Goal: Task Accomplishment & Management: Complete application form

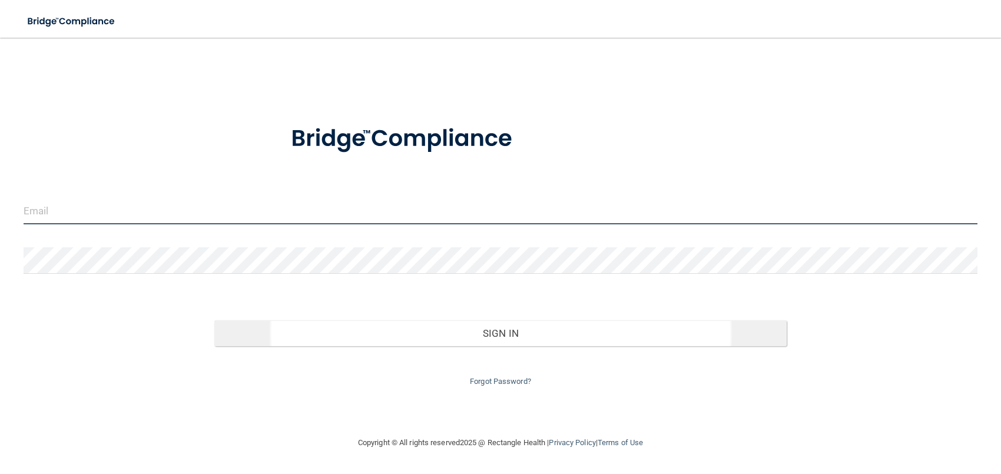
type input "[EMAIL_ADDRESS][DOMAIN_NAME]"
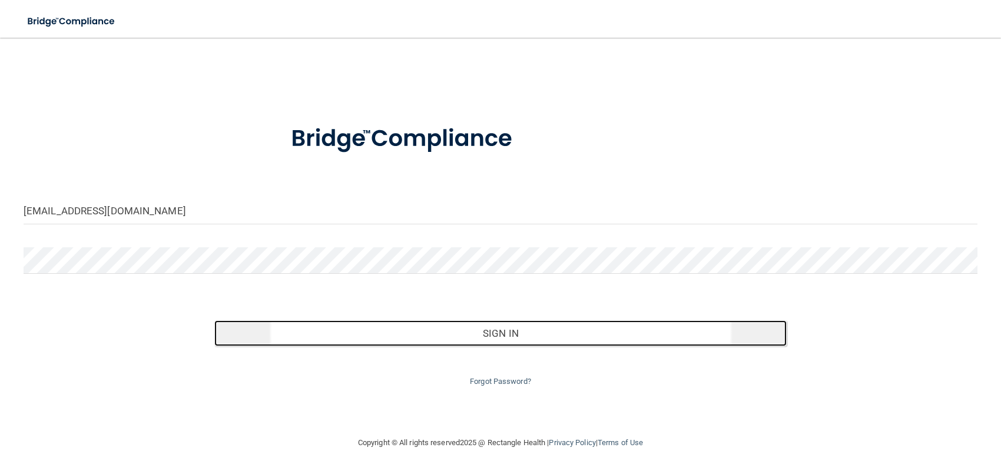
click at [487, 329] on button "Sign In" at bounding box center [500, 333] width 572 height 26
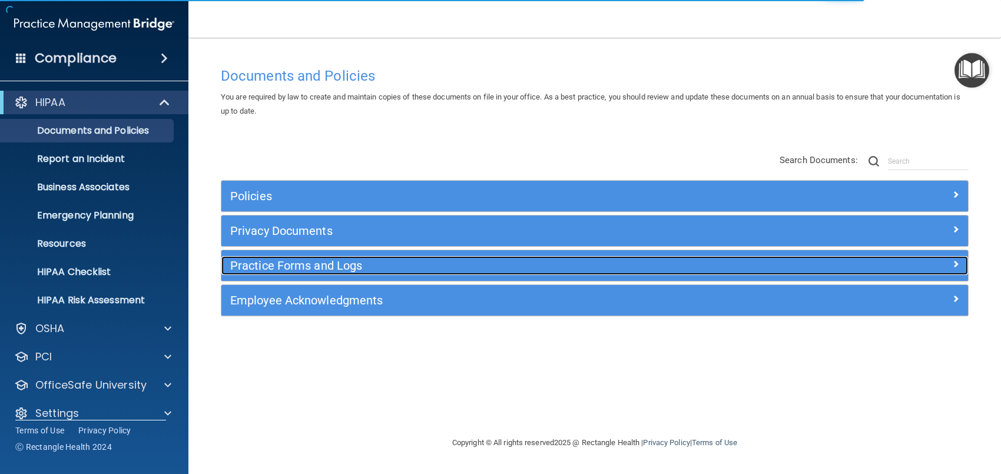
click at [280, 264] on h5 "Practice Forms and Logs" at bounding box center [501, 265] width 542 height 13
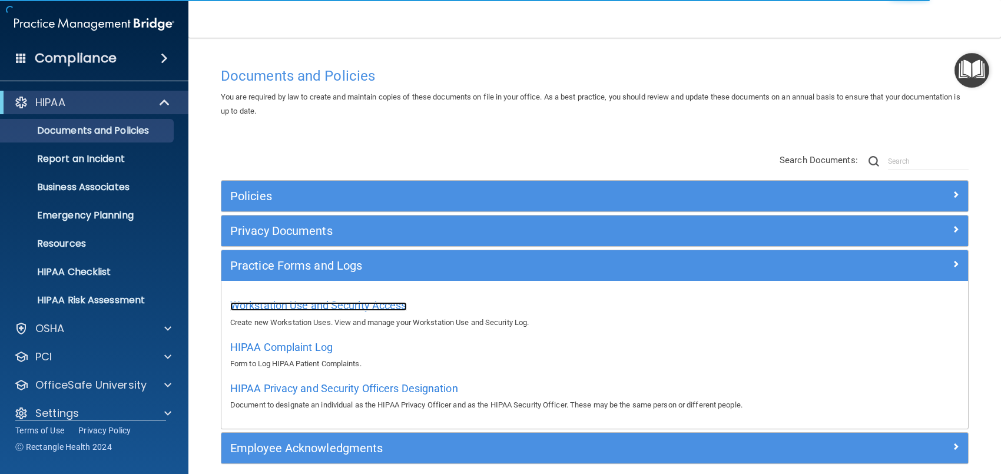
click at [308, 308] on span "Workstation Use and Security Access" at bounding box center [318, 305] width 177 height 12
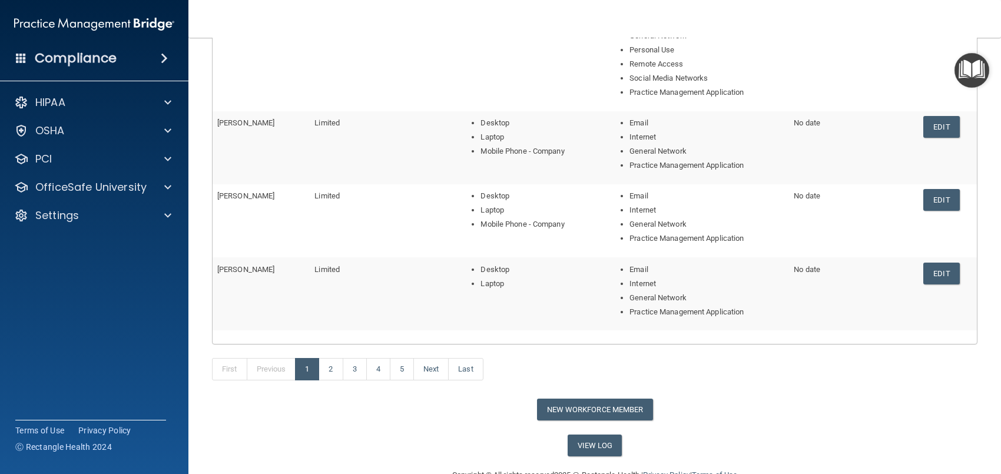
scroll to position [325, 0]
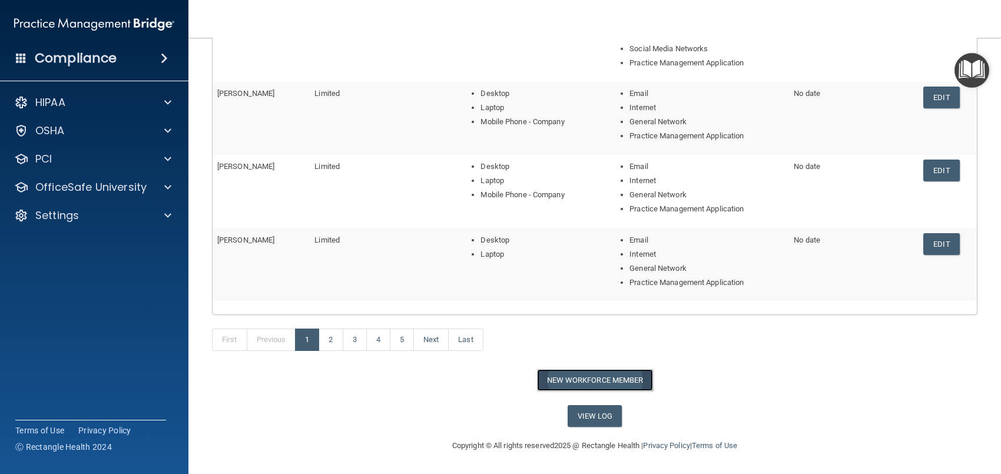
click at [578, 380] on button "New Workforce Member" at bounding box center [595, 380] width 116 height 22
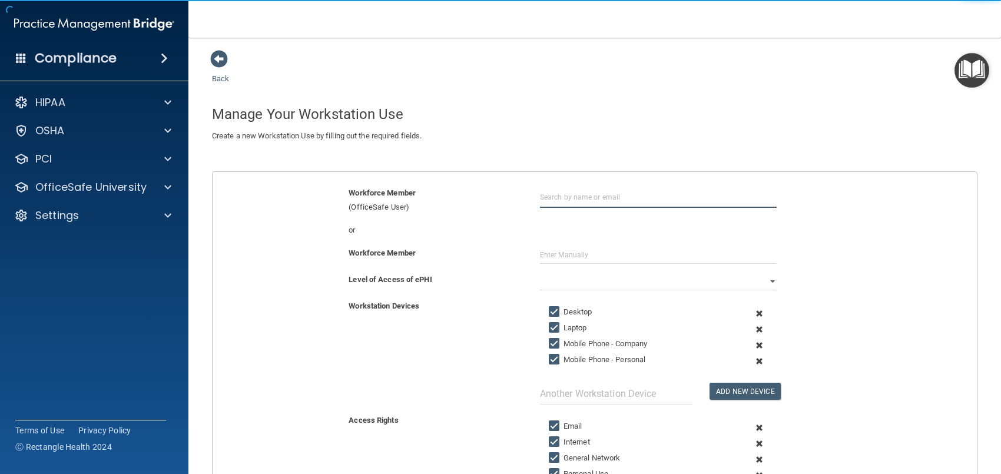
click at [564, 200] on input "text" at bounding box center [658, 197] width 237 height 22
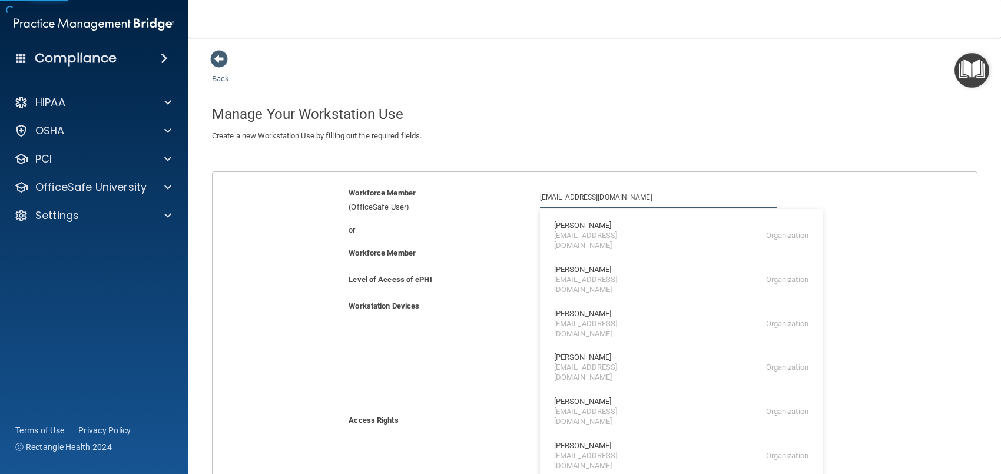
type input "[EMAIL_ADDRESS][DOMAIN_NAME]"
click at [476, 203] on div "Workforce Member (OfficeSafe User)" at bounding box center [435, 200] width 191 height 28
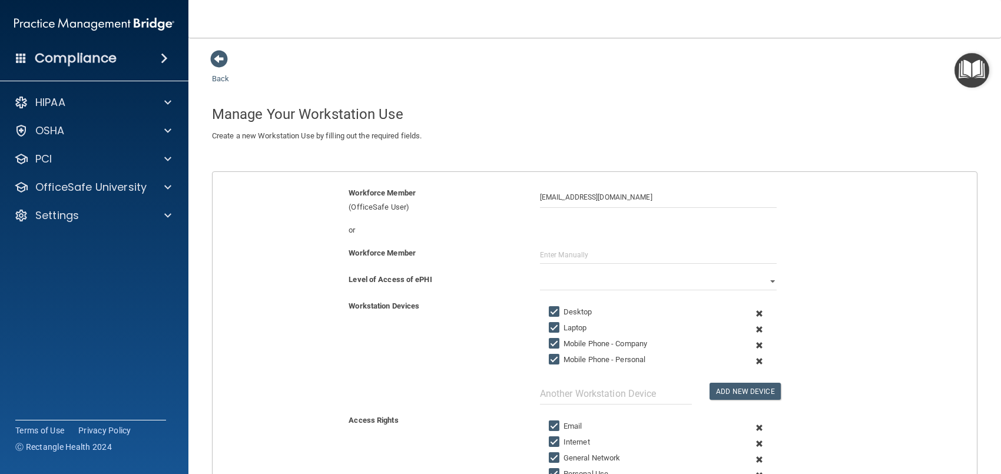
click at [557, 269] on div "Workforce Member" at bounding box center [595, 259] width 782 height 27
click at [552, 251] on input "text" at bounding box center [658, 255] width 237 height 18
type input "[PERSON_NAME]"
click at [766, 284] on select "Full Limited None" at bounding box center [658, 282] width 237 height 18
select select "0"
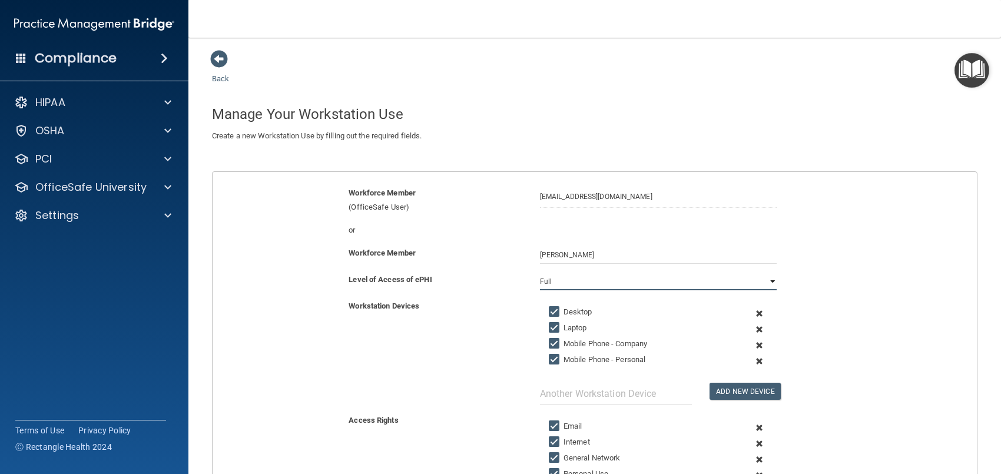
click at [540, 273] on select "Full Limited None" at bounding box center [658, 282] width 237 height 18
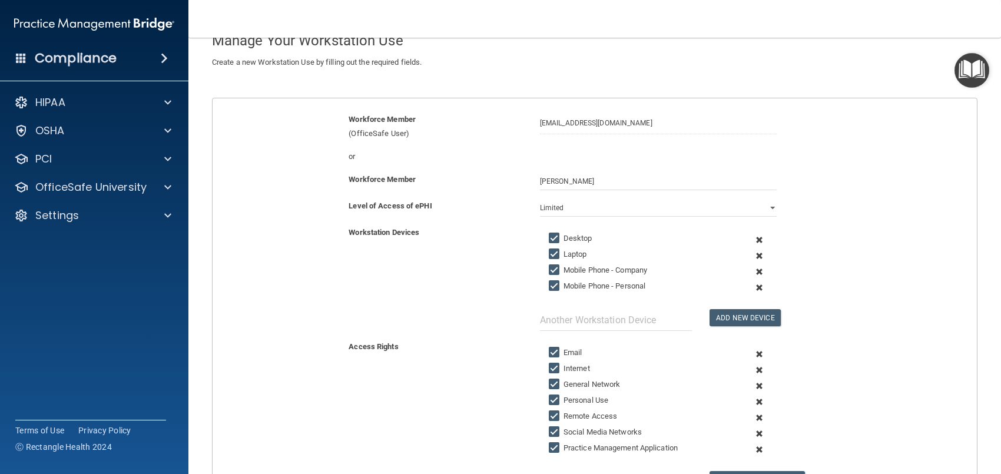
click at [552, 271] on input "Mobile Phone - Company" at bounding box center [556, 270] width 14 height 9
checkbox input "false"
click at [551, 289] on input "Mobile Phone - Personal" at bounding box center [556, 286] width 14 height 9
checkbox input "false"
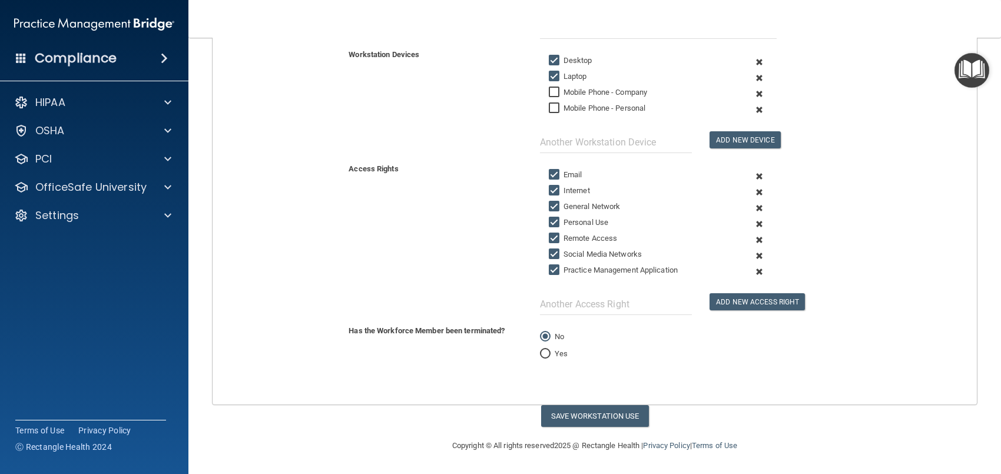
scroll to position [255, 0]
click at [551, 237] on input "Remote Access" at bounding box center [556, 238] width 14 height 9
checkbox input "false"
click at [552, 251] on input "Social Media Networks" at bounding box center [556, 254] width 14 height 9
checkbox input "false"
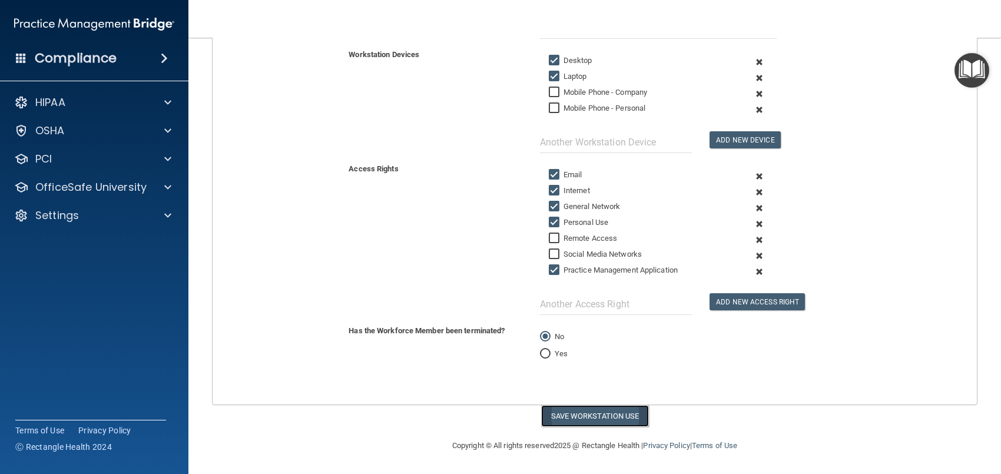
click at [600, 414] on button "Save Workstation Use" at bounding box center [595, 416] width 108 height 22
select select "? string:Full ?"
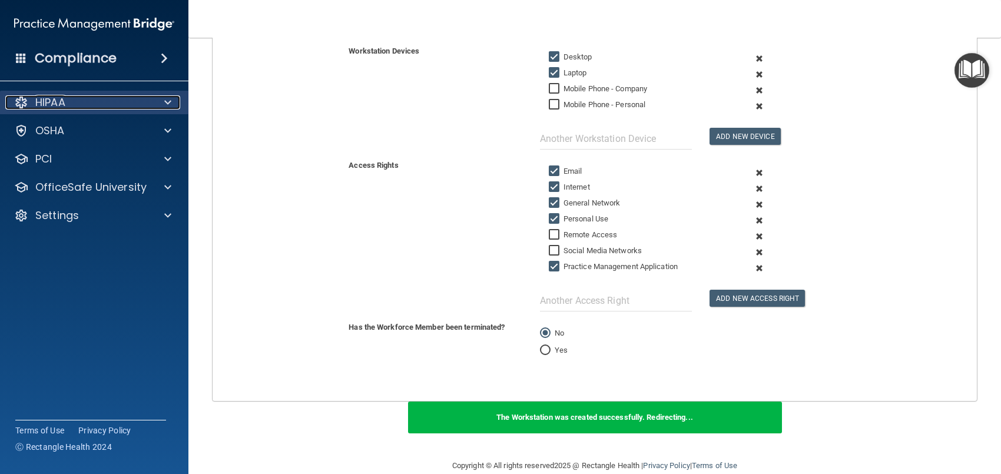
click at [59, 104] on p "HIPAA" at bounding box center [50, 102] width 30 height 14
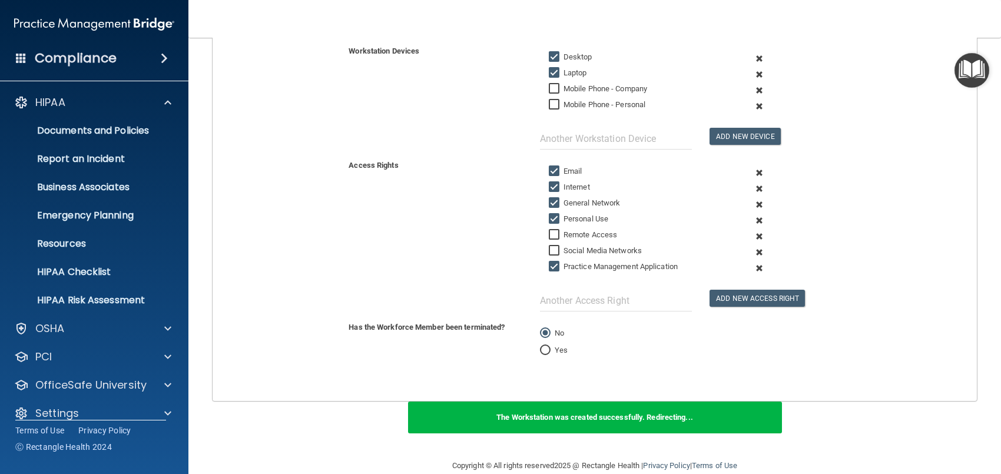
click at [253, 128] on div "Workstation Devices Desktop Laptop Mobile Phone - Company Mobile Phone - Person…" at bounding box center [595, 96] width 782 height 105
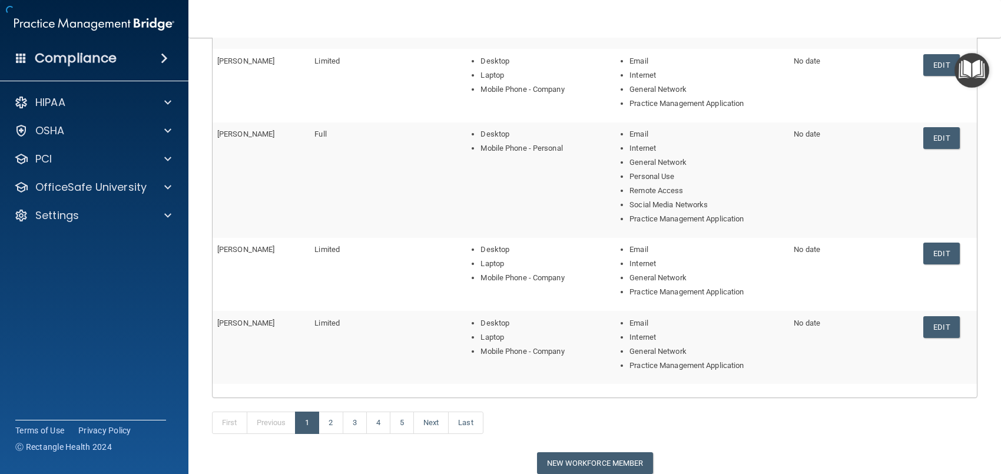
scroll to position [316, 0]
